Goal: Information Seeking & Learning: Learn about a topic

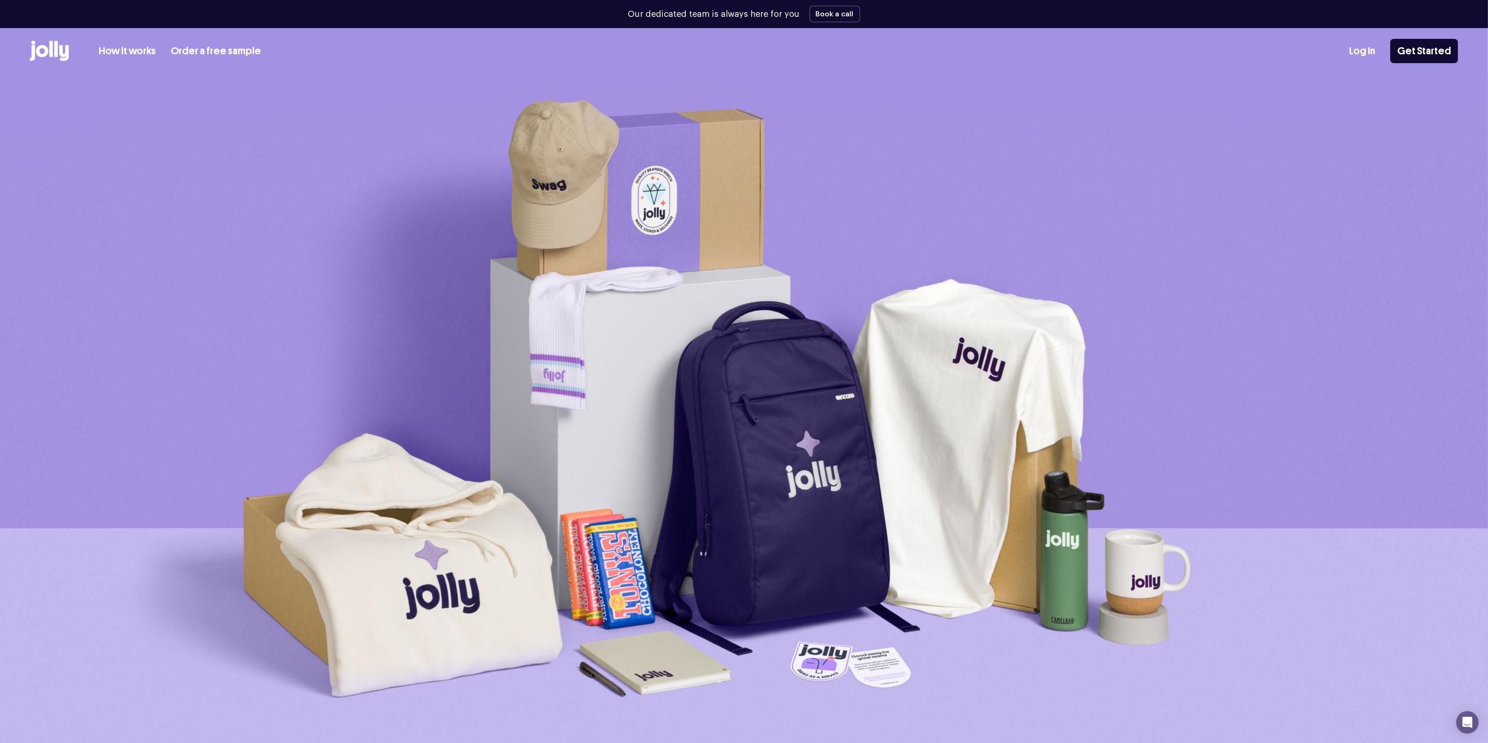
click at [112, 51] on link "How it works" at bounding box center [127, 51] width 57 height 15
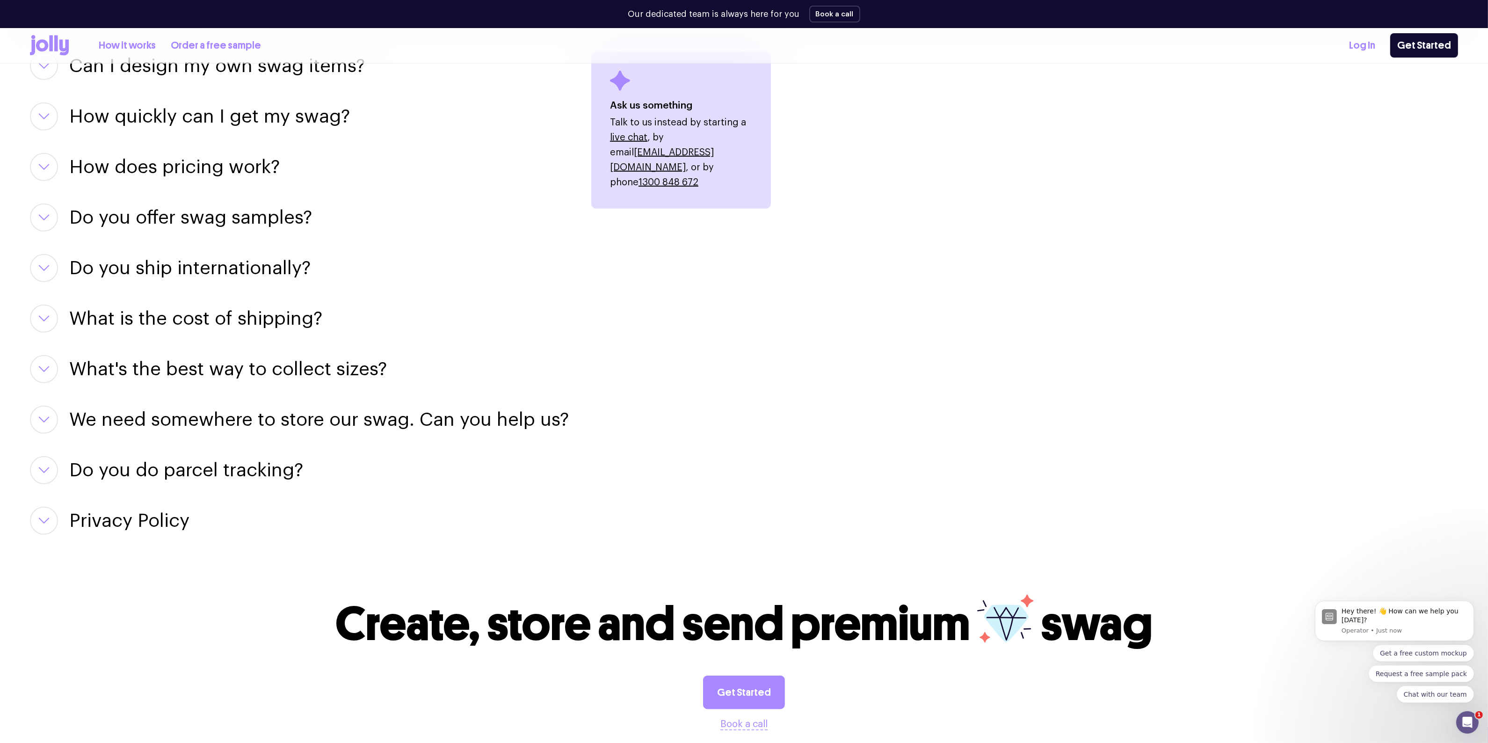
scroll to position [1105, 0]
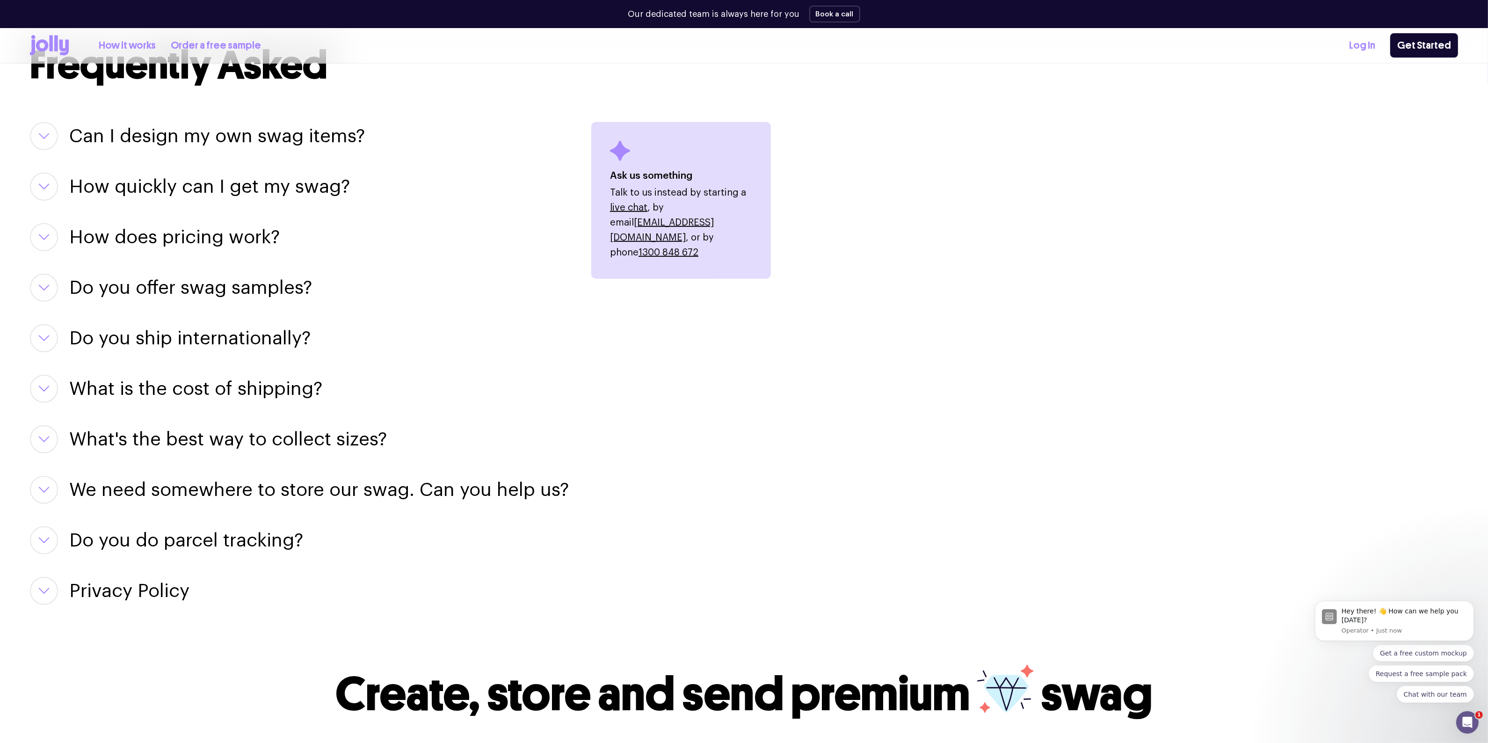
click at [227, 291] on h3 "Do you offer swag samples?" at bounding box center [190, 288] width 243 height 28
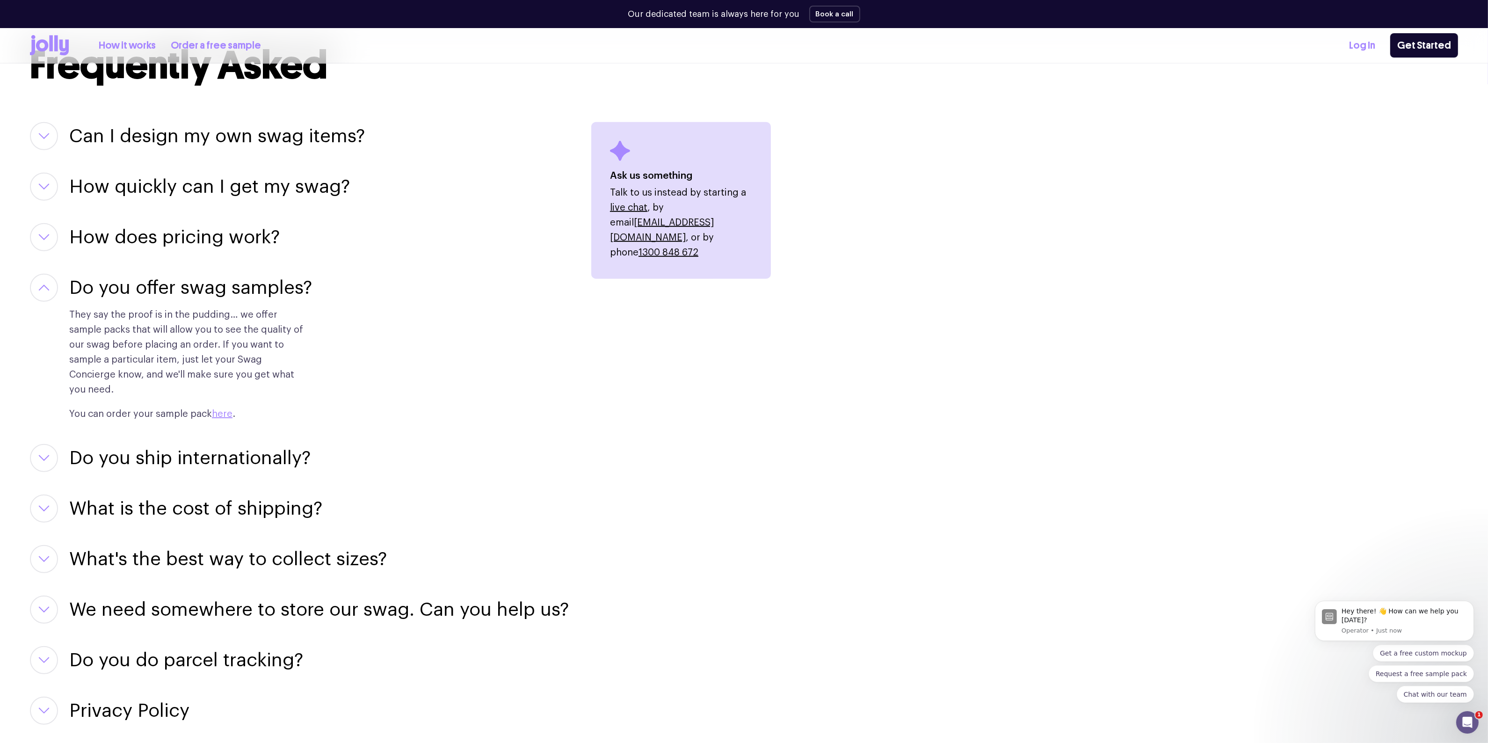
click at [150, 129] on h3 "Can I design my own swag items?" at bounding box center [217, 136] width 296 height 28
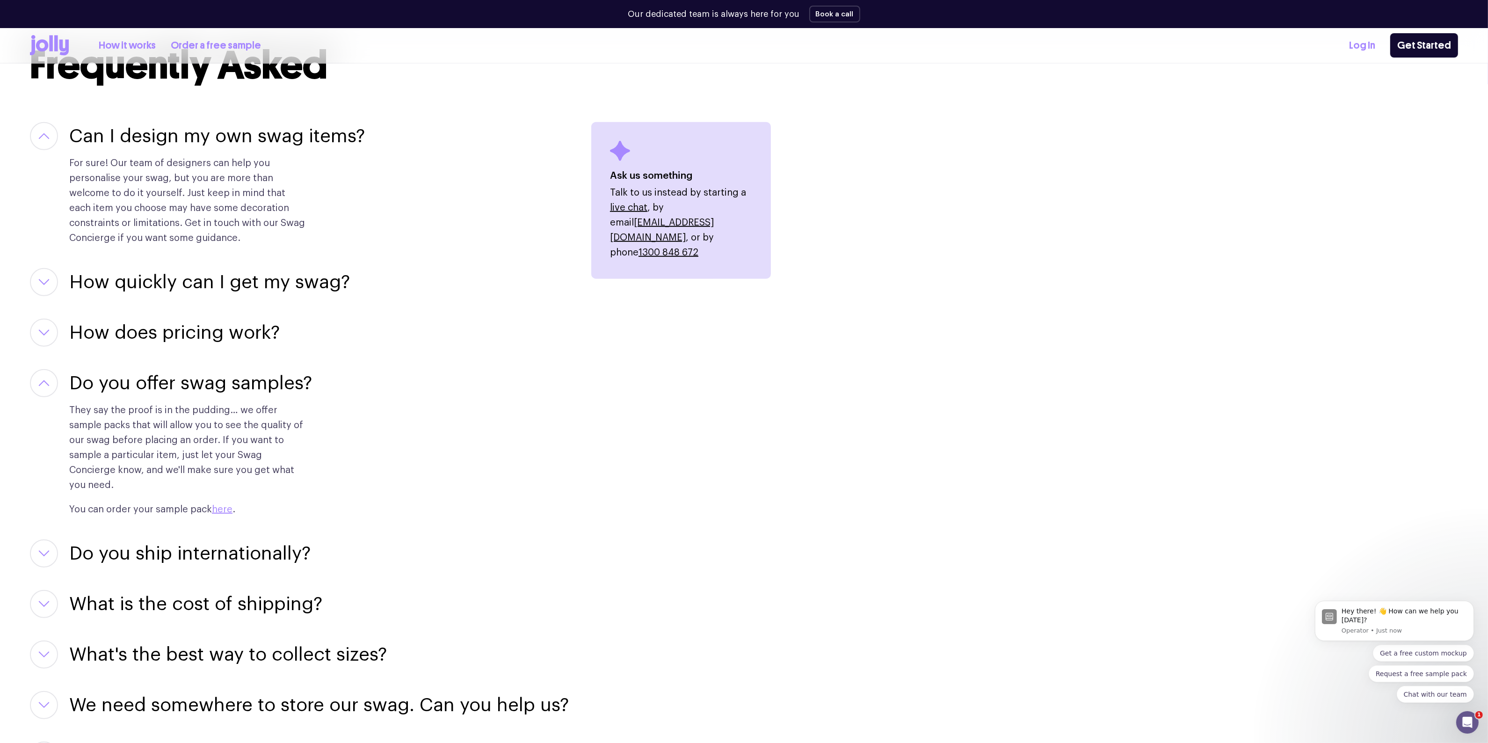
click at [150, 282] on h3 "How quickly can I get my swag?" at bounding box center [209, 282] width 281 height 28
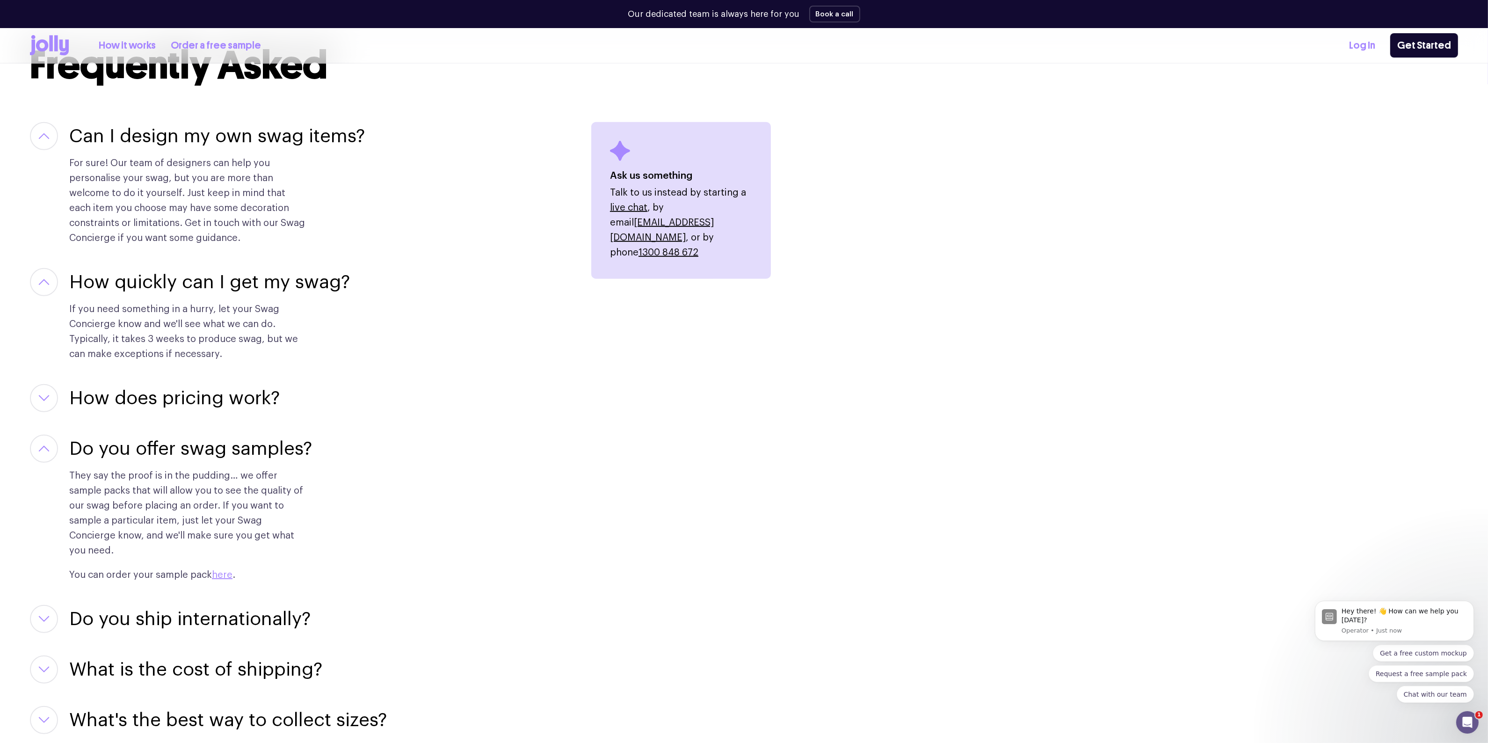
click at [138, 397] on h3 "How does pricing work?" at bounding box center [174, 398] width 211 height 28
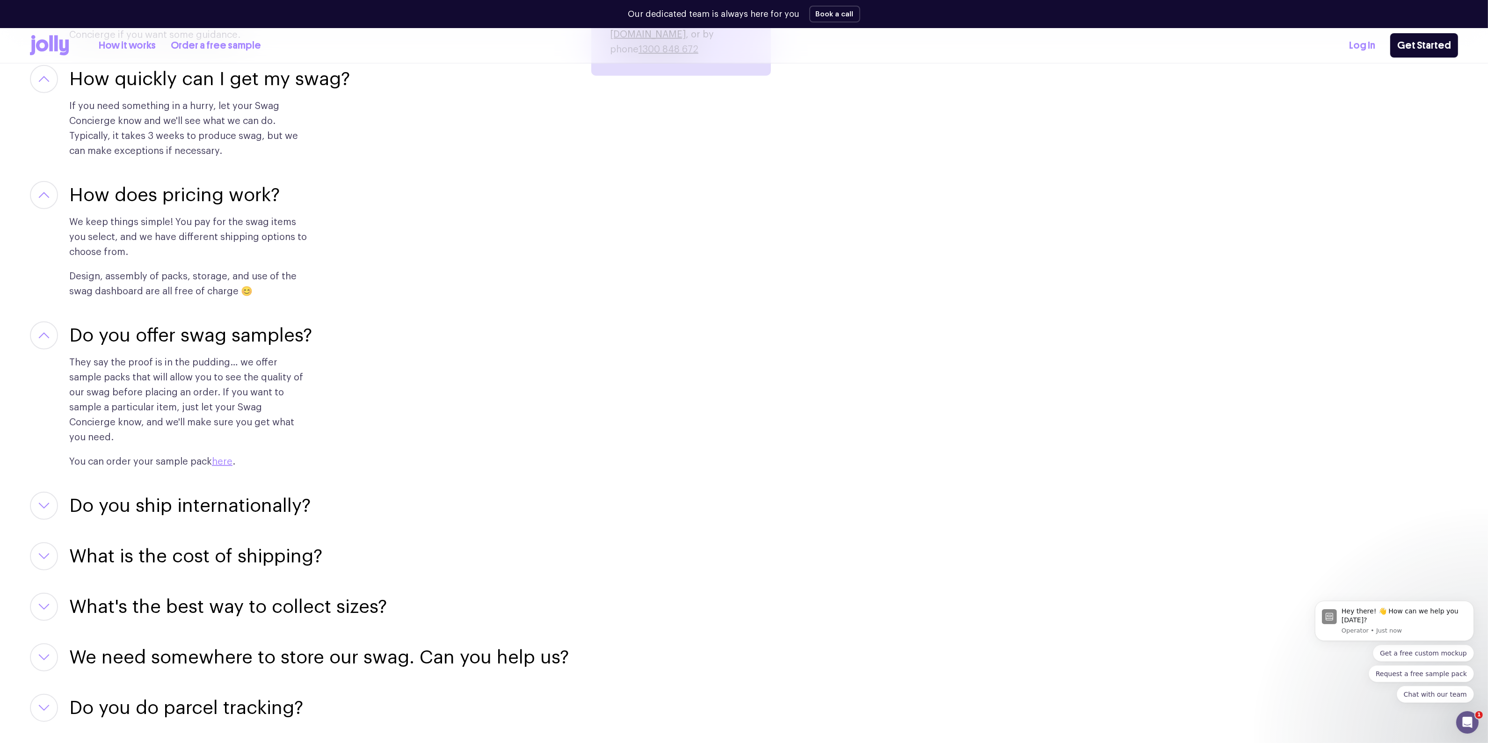
scroll to position [1397, 0]
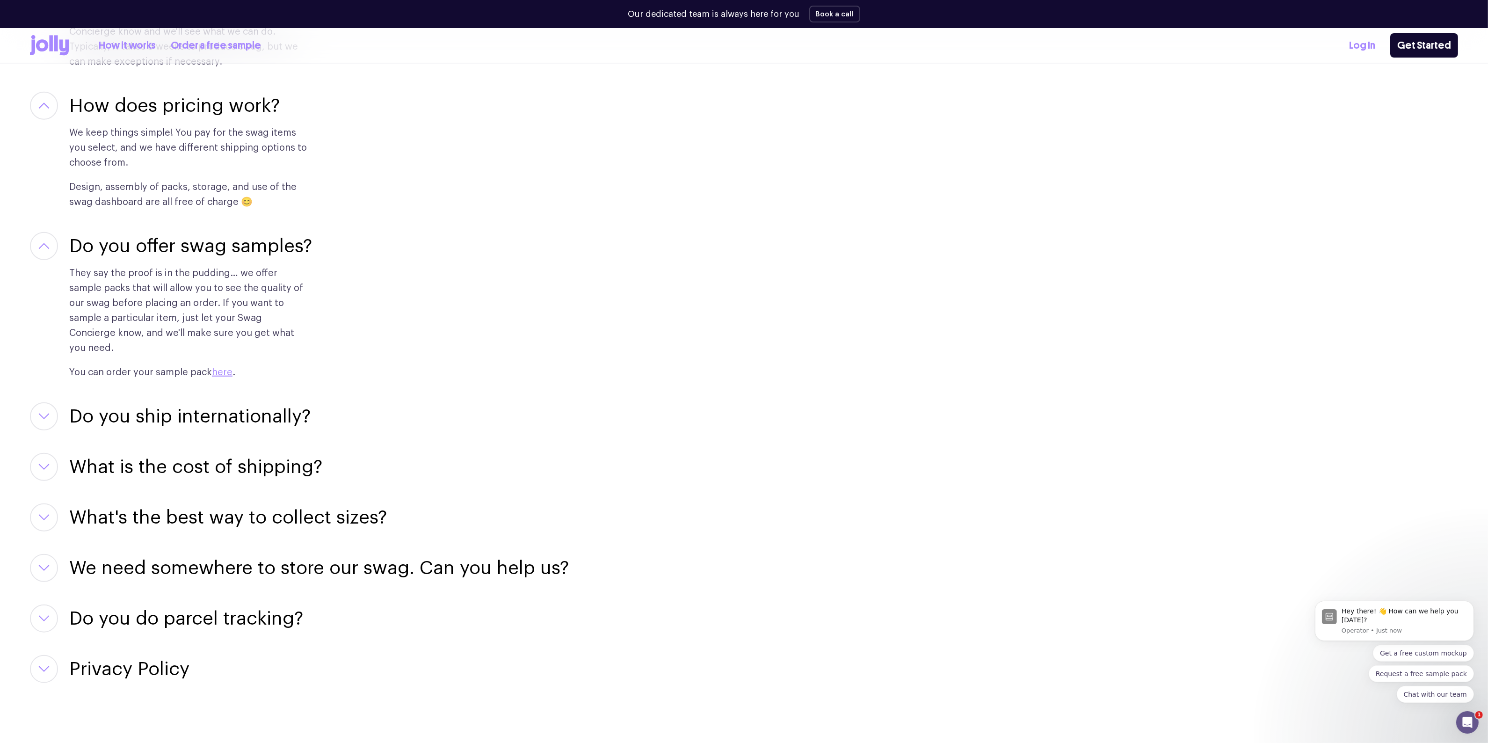
click at [193, 402] on h3 "Do you ship internationally?" at bounding box center [189, 416] width 241 height 28
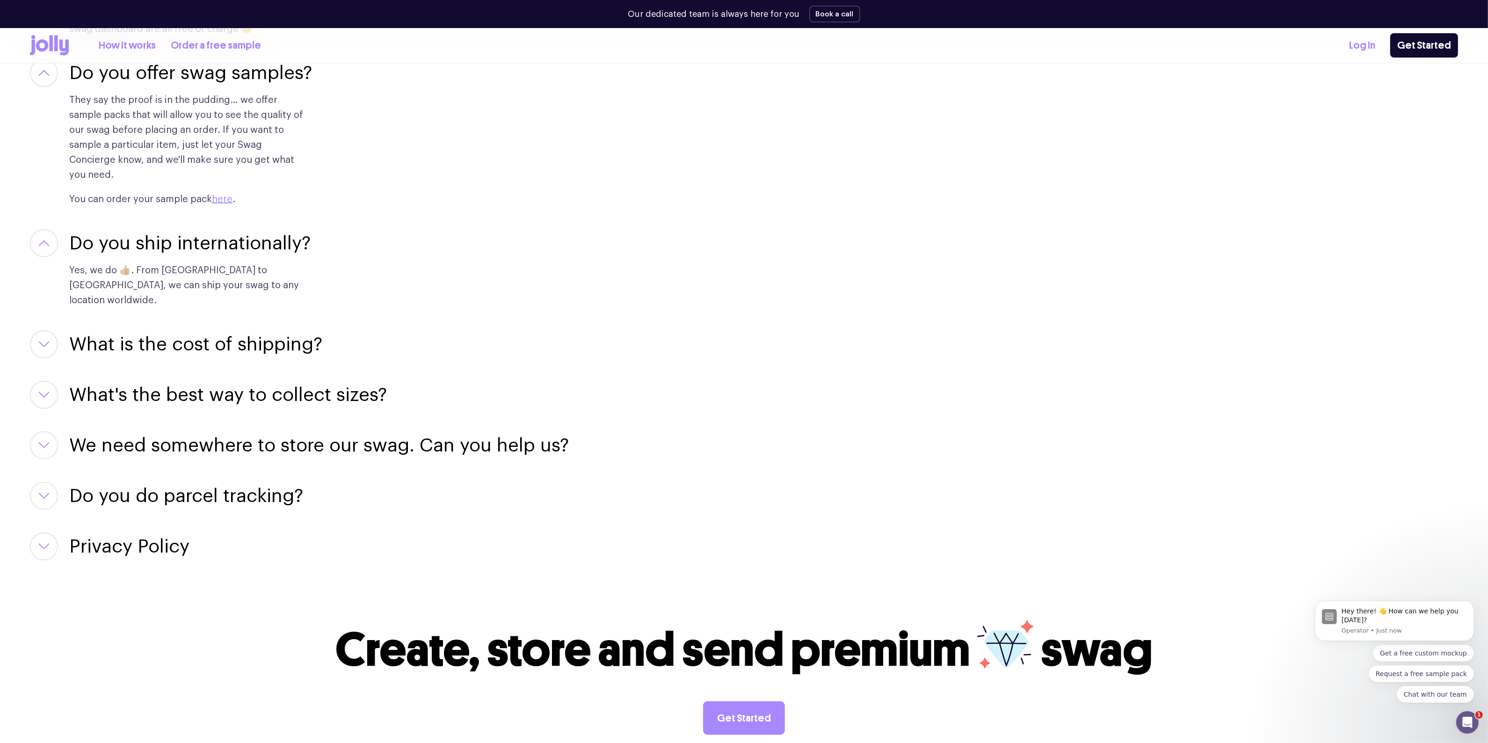
scroll to position [1572, 0]
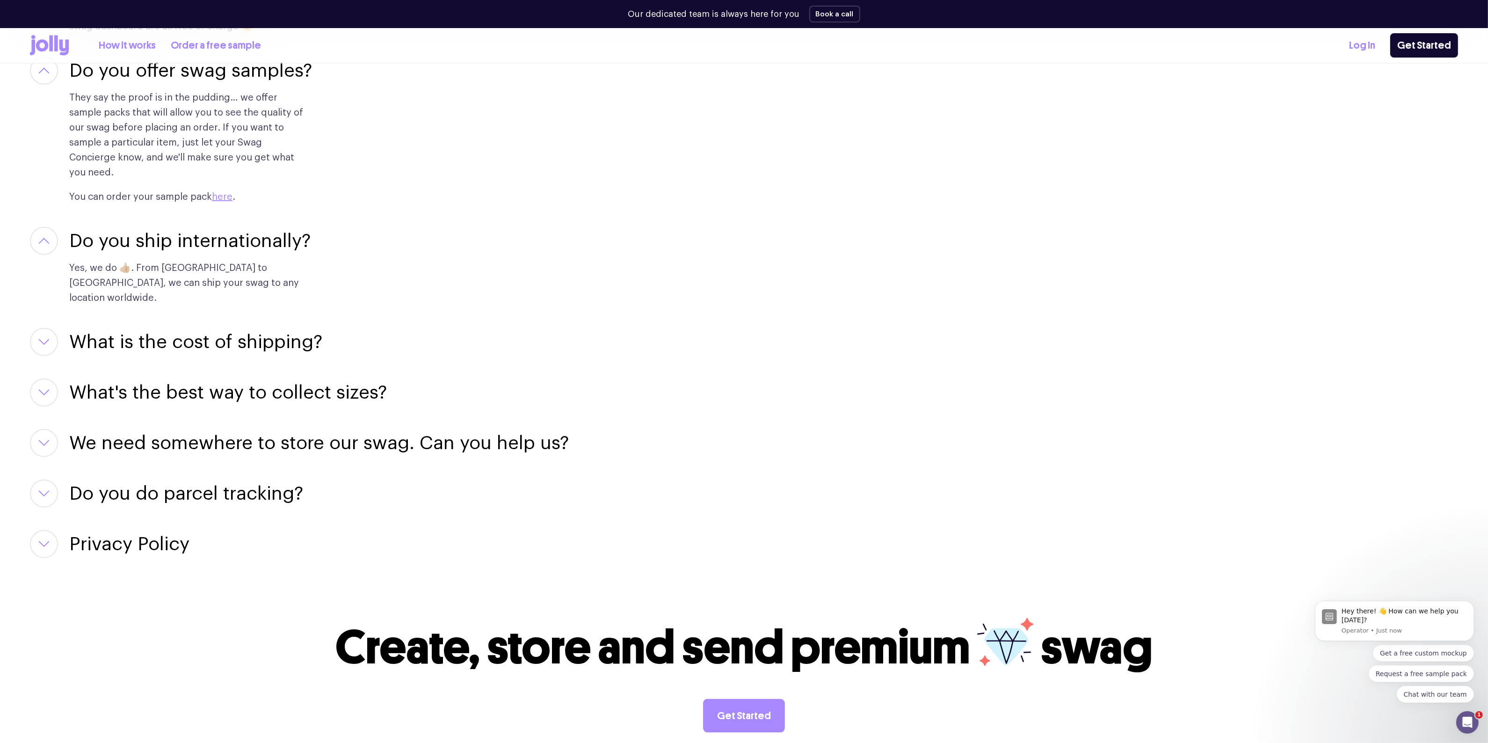
click at [193, 328] on h3 "What is the cost of shipping?" at bounding box center [195, 342] width 253 height 28
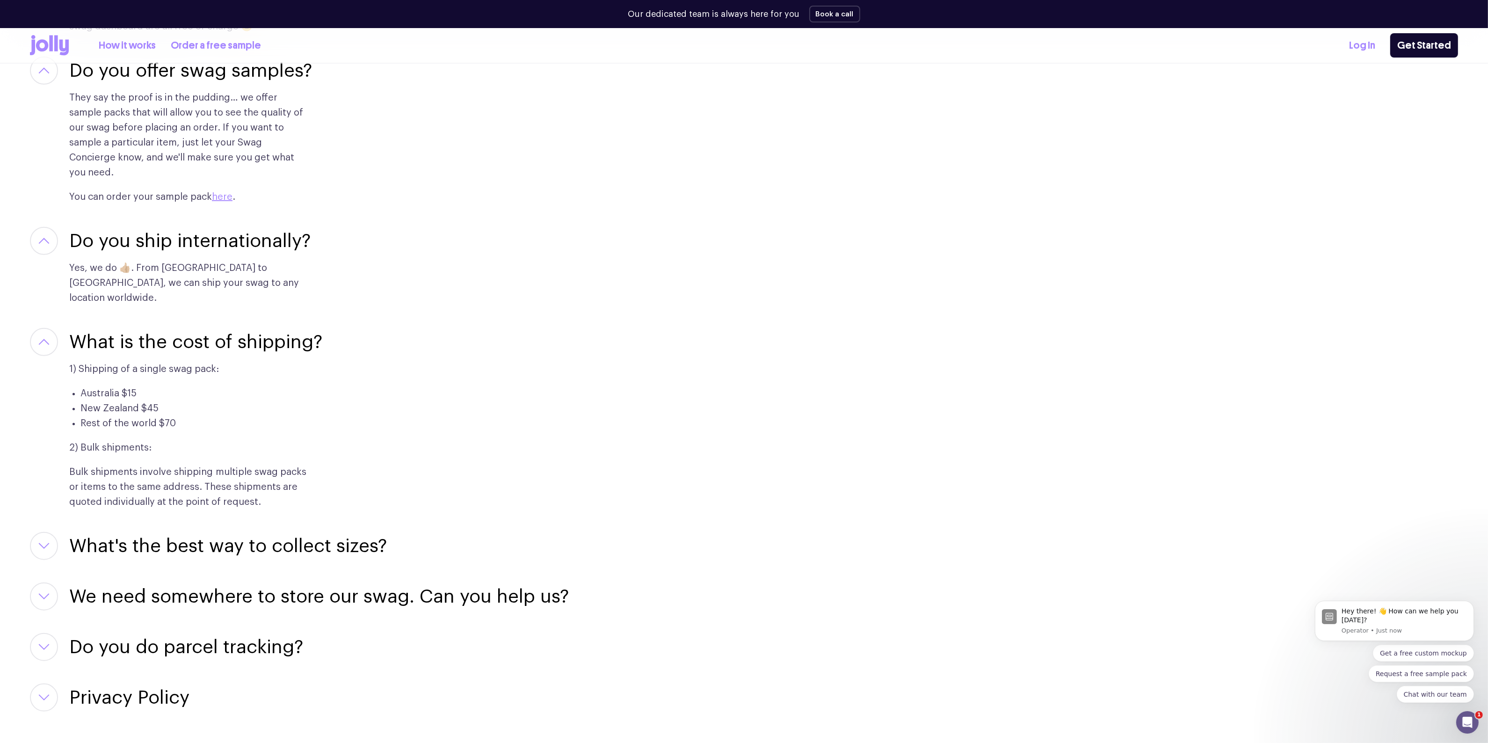
click at [193, 532] on h3 "What's the best way to collect sizes?" at bounding box center [228, 546] width 318 height 28
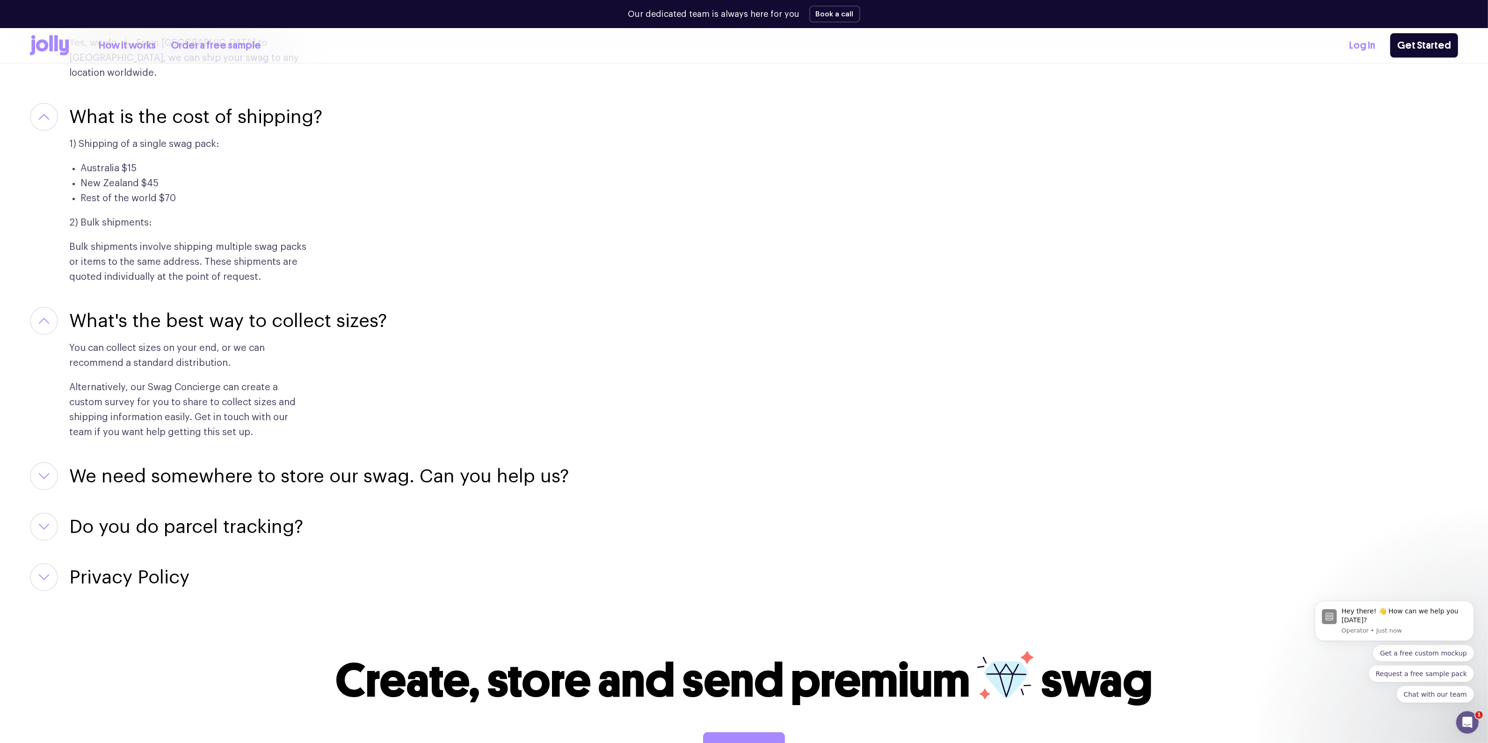
scroll to position [1806, 0]
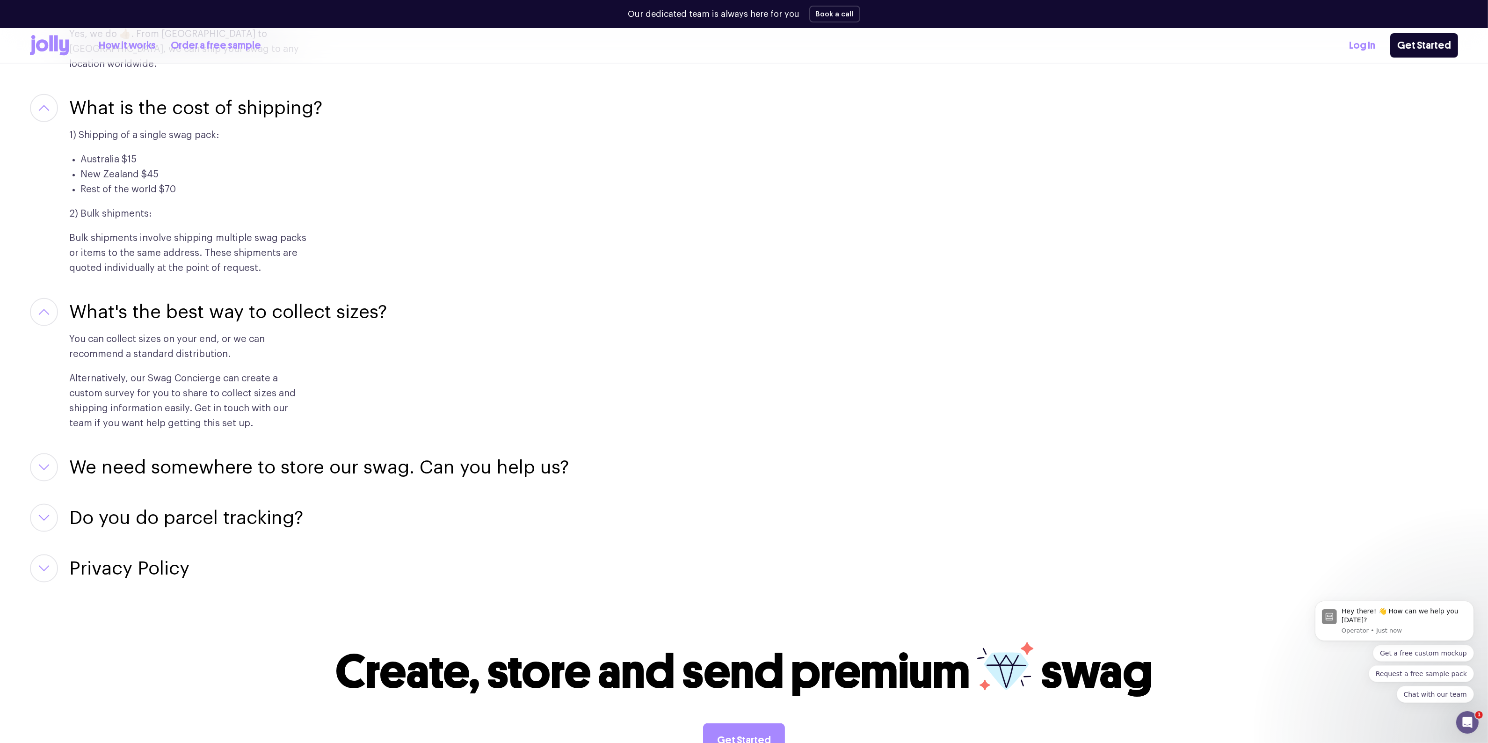
click at [298, 453] on h3 "We need somewhere to store our swag. Can you help us?" at bounding box center [319, 467] width 500 height 28
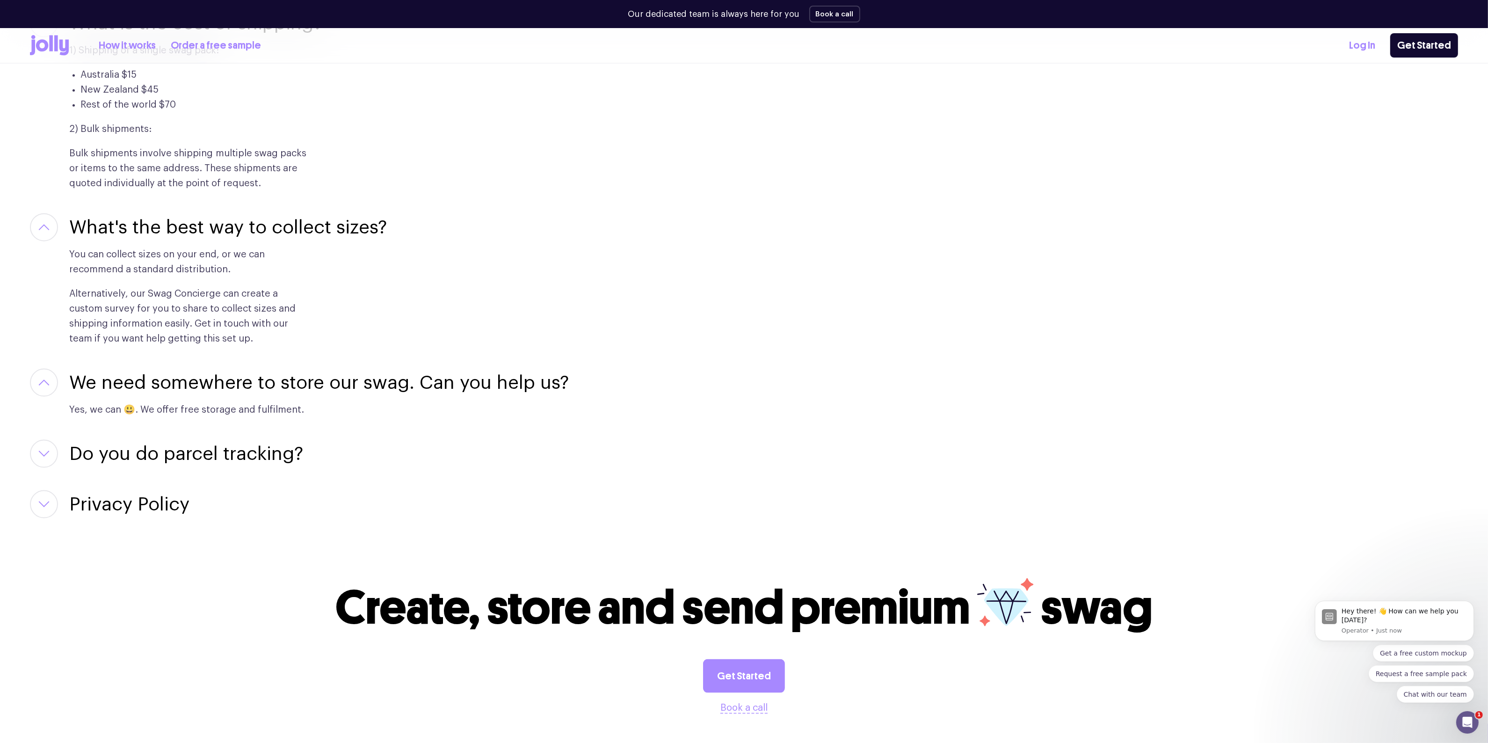
scroll to position [1923, 0]
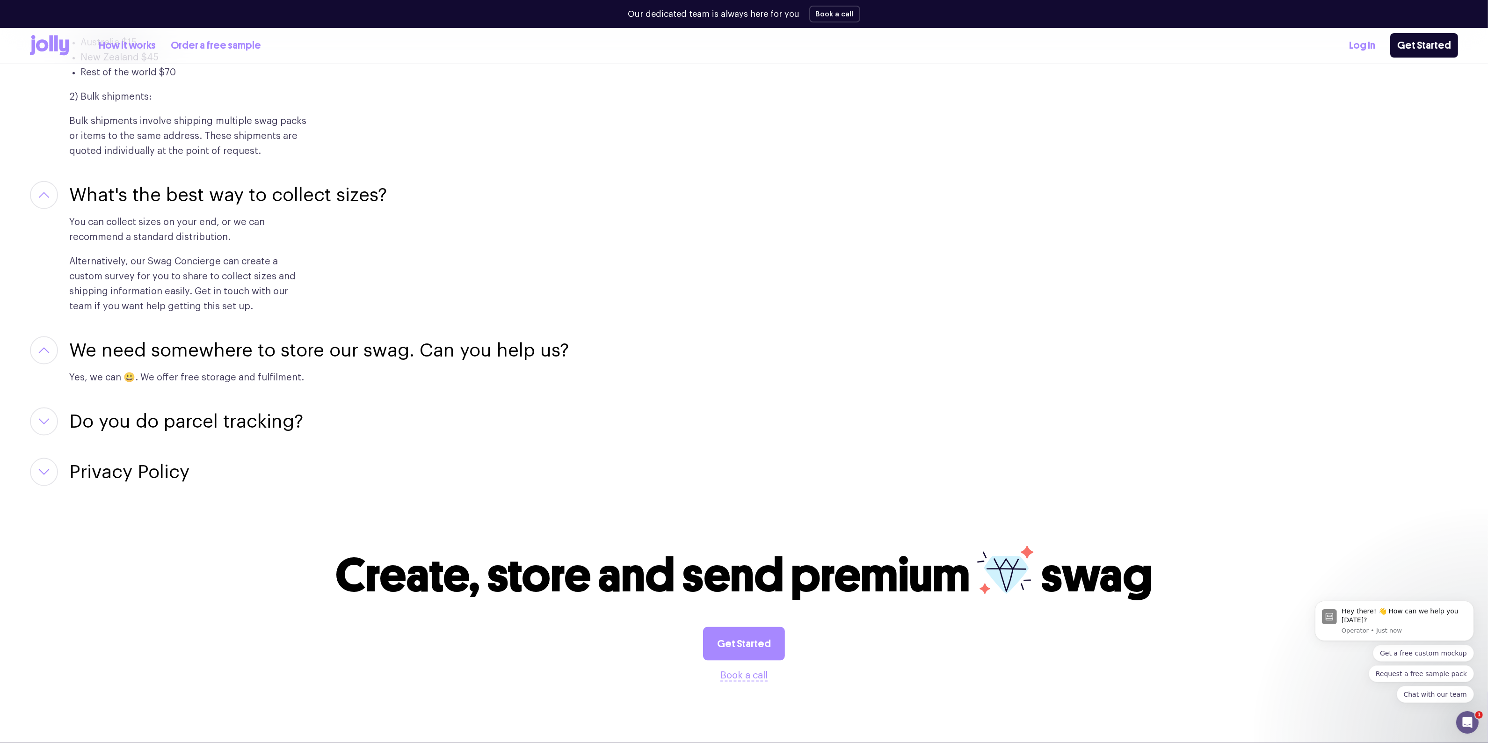
click at [278, 407] on h3 "Do you do parcel tracking?" at bounding box center [186, 421] width 234 height 28
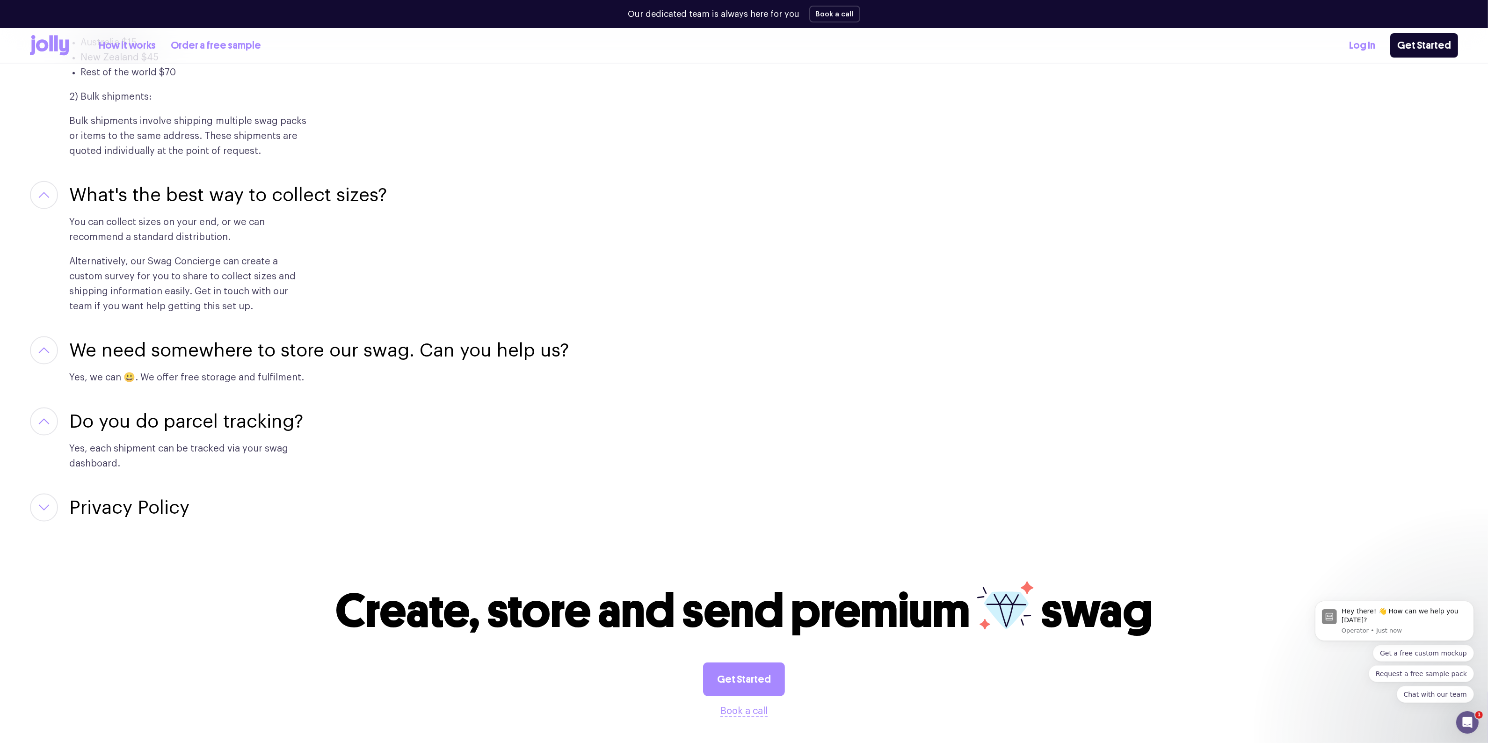
click at [164, 494] on h3 "Privacy Policy" at bounding box center [129, 508] width 120 height 28
